Goal: Browse casually

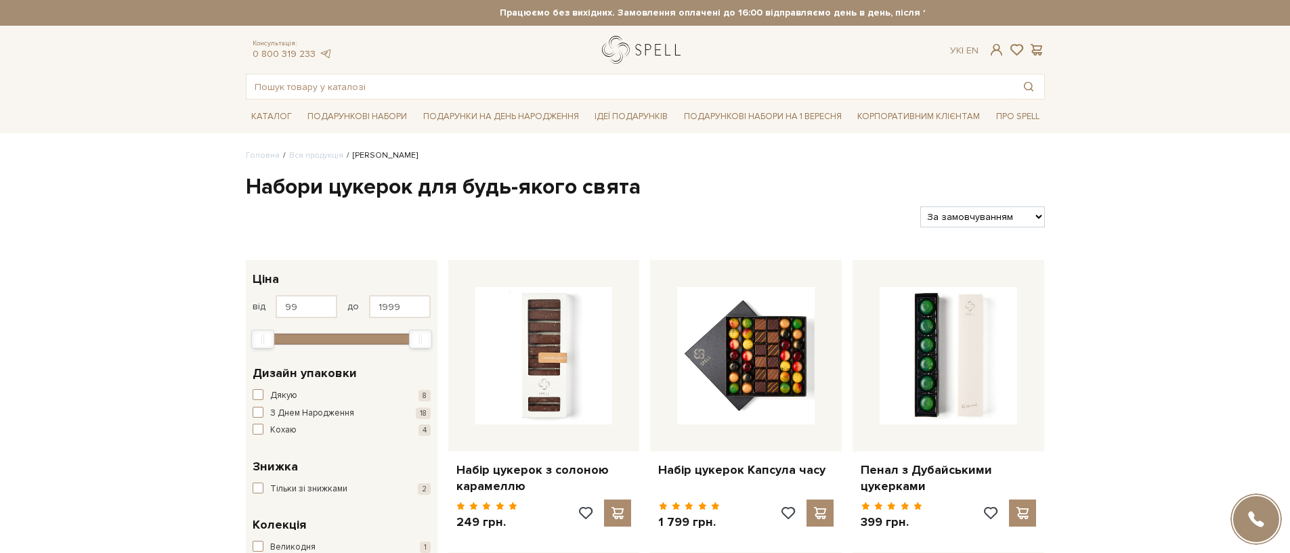
click at [608, 51] on link "logo" at bounding box center [644, 50] width 85 height 28
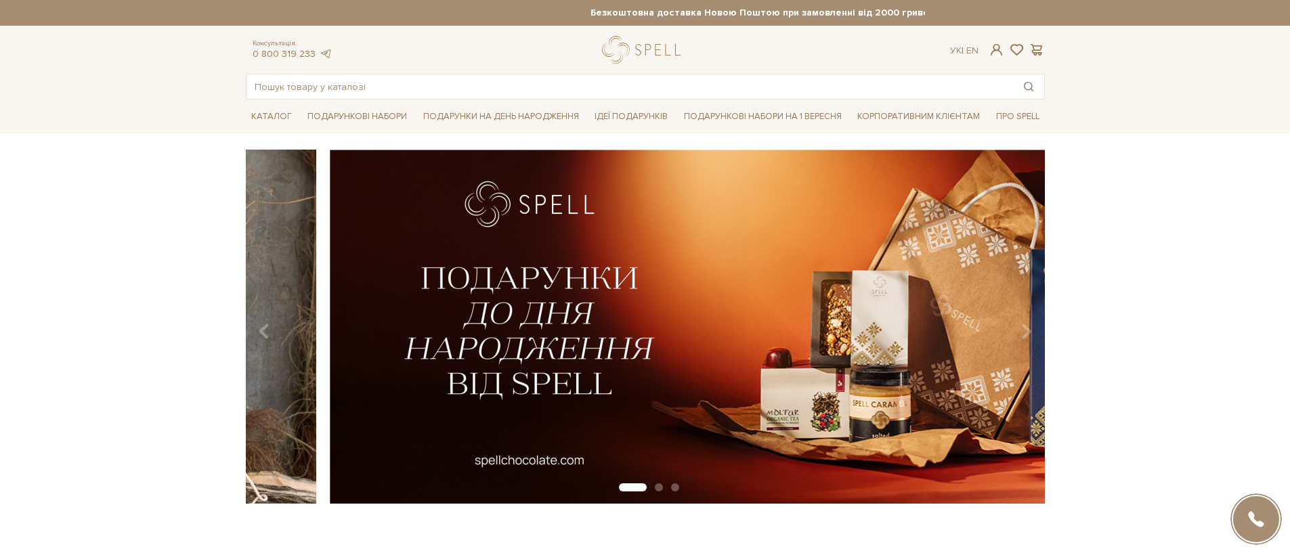
drag, startPoint x: 480, startPoint y: 240, endPoint x: 748, endPoint y: 234, distance: 268.3
click at [736, 234] on img at bounding box center [729, 327] width 799 height 354
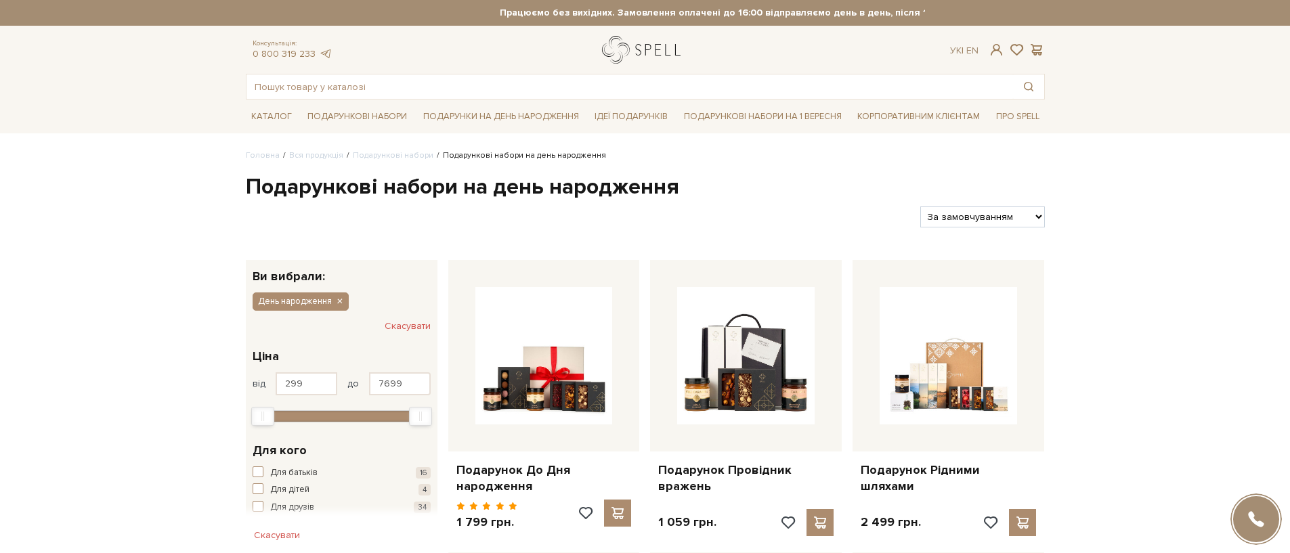
click at [658, 45] on link "logo" at bounding box center [644, 50] width 85 height 28
